Goal: Task Accomplishment & Management: Use online tool/utility

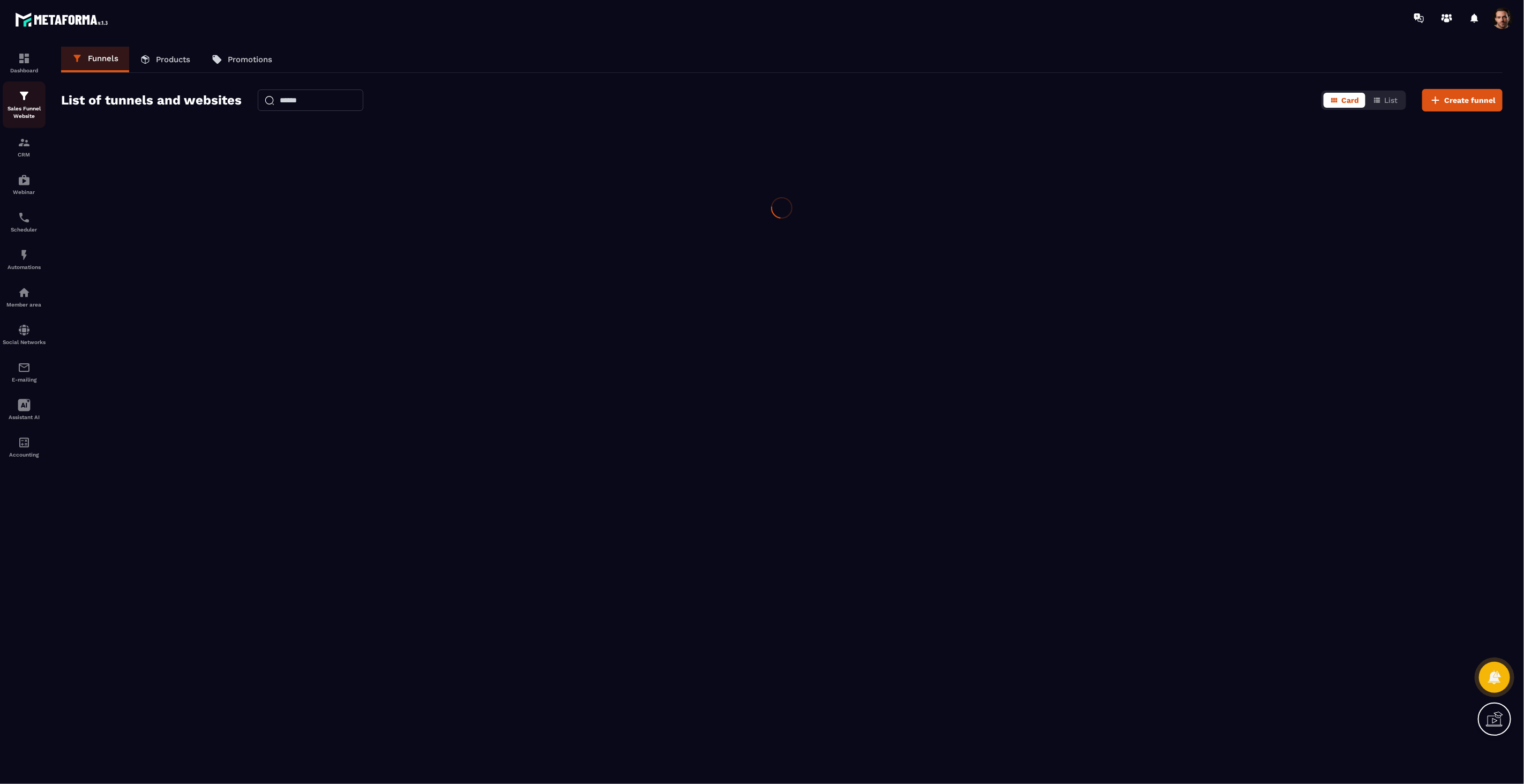
drag, startPoint x: 0, startPoint y: 0, endPoint x: 25, endPoint y: 104, distance: 107.0
click at [25, 105] on p "Sales Funnel Website" at bounding box center [24, 112] width 43 height 15
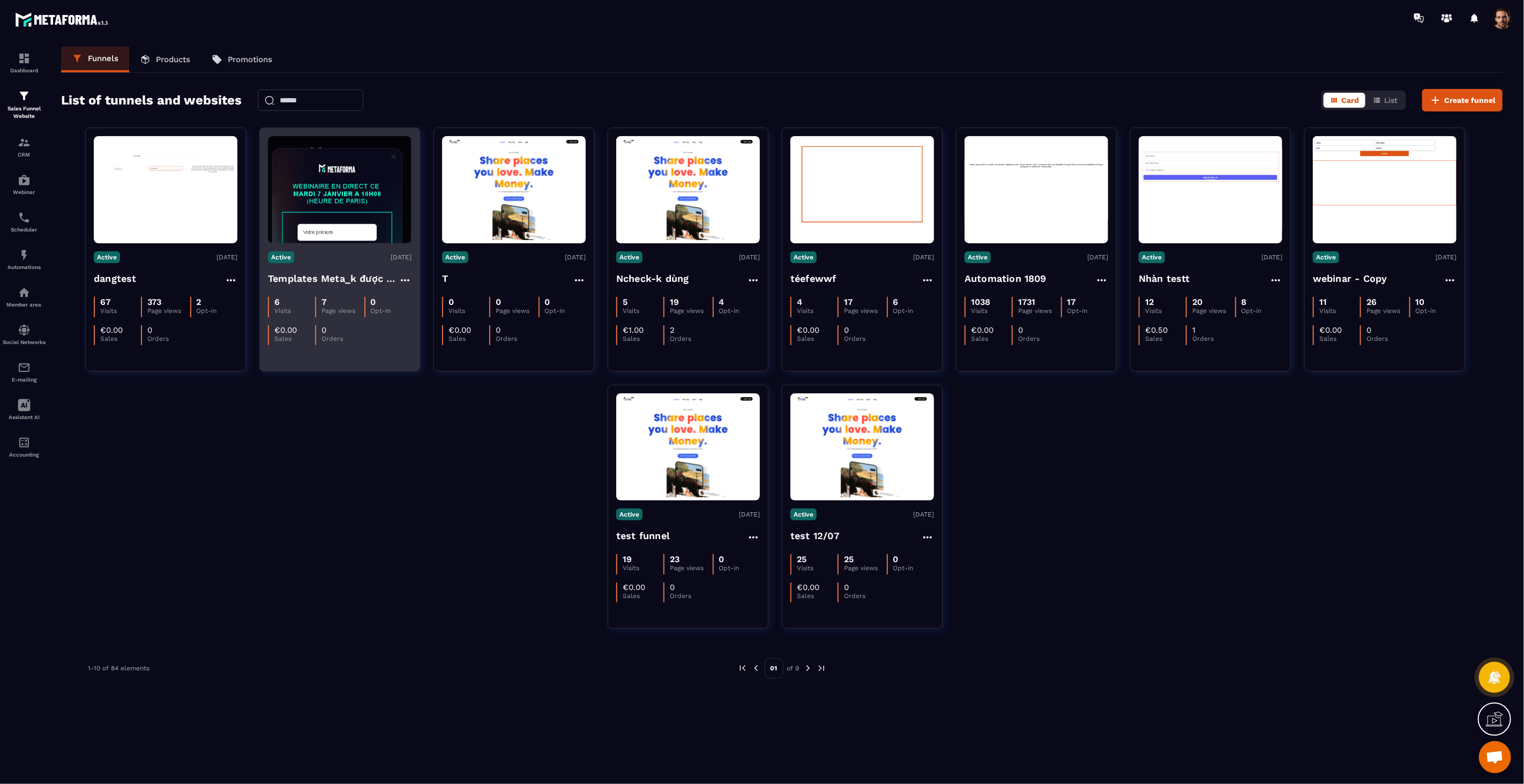
click at [346, 188] on figure at bounding box center [340, 190] width 144 height 107
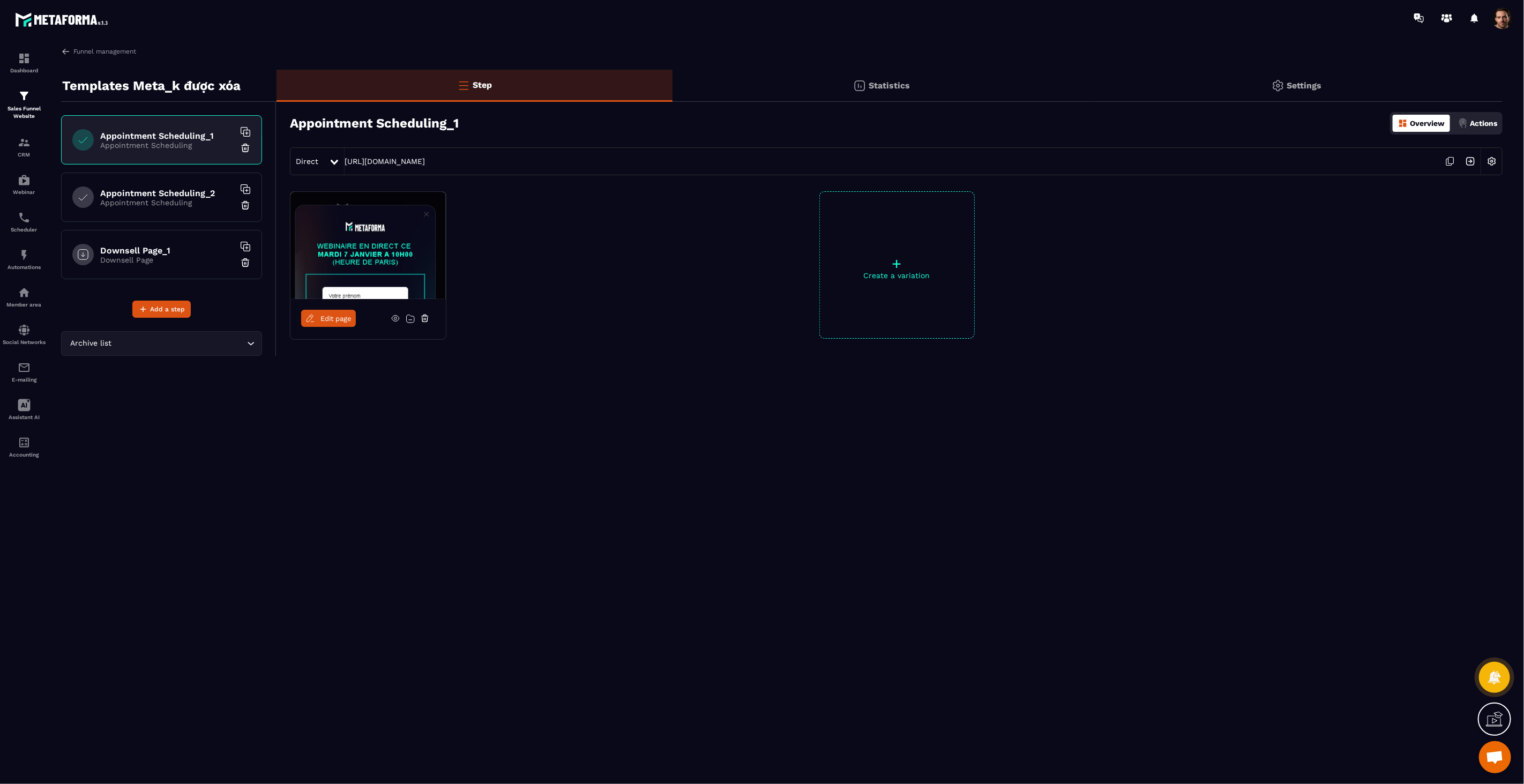
click at [323, 313] on link "Edit page" at bounding box center [328, 318] width 55 height 17
